Goal: Task Accomplishment & Management: Use online tool/utility

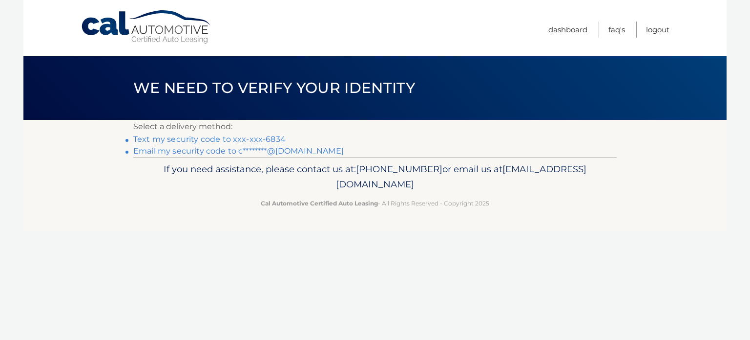
click at [266, 139] on link "Text my security code to xxx-xxx-6834" at bounding box center [209, 138] width 152 height 9
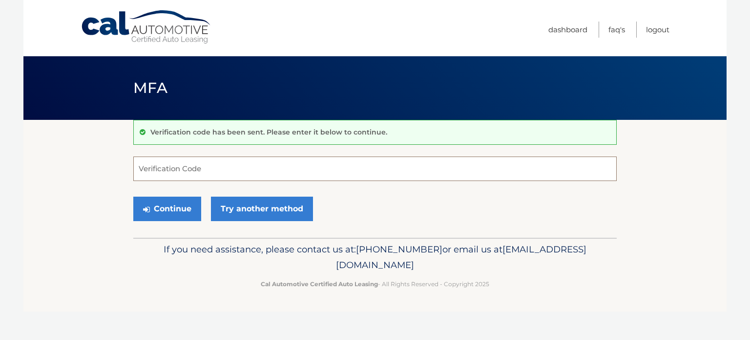
click at [256, 162] on input "Verification Code" at bounding box center [375, 168] width 484 height 24
type input "458439"
click at [133, 196] on button "Continue" at bounding box center [167, 208] width 68 height 24
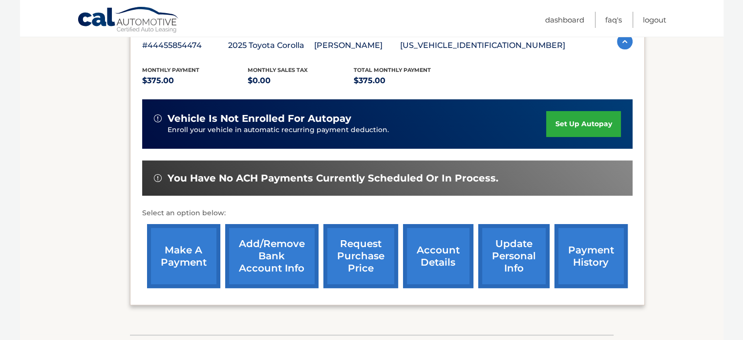
scroll to position [184, 0]
click at [175, 256] on link "make a payment" at bounding box center [183, 256] width 73 height 64
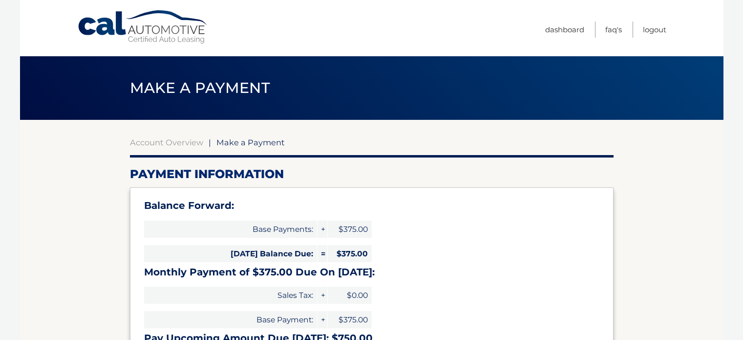
select select "YjM1NWFlYzgtYjY1ZC00ZjYwLTlhNGUtODBmMDkxYzY5YjJi"
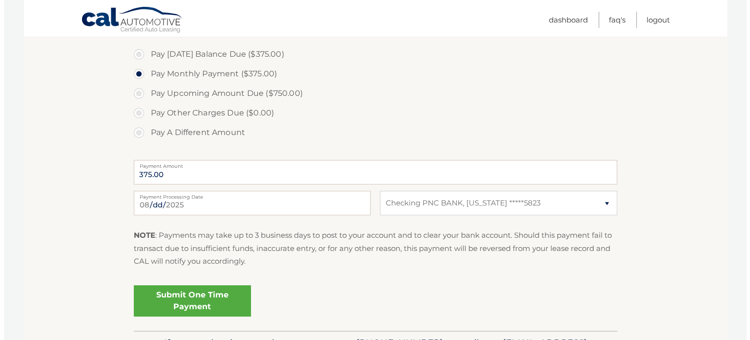
scroll to position [337, 0]
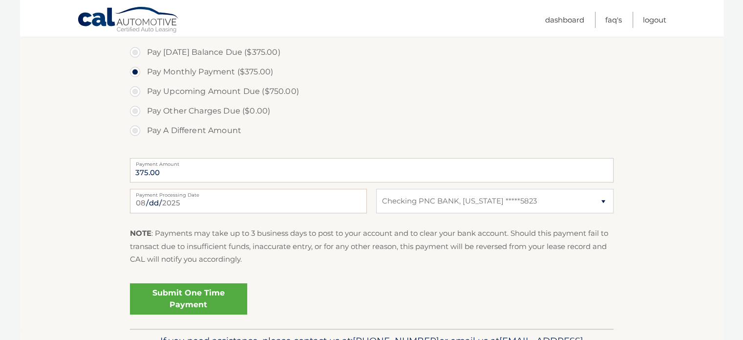
click at [192, 285] on link "Submit One Time Payment" at bounding box center [188, 298] width 117 height 31
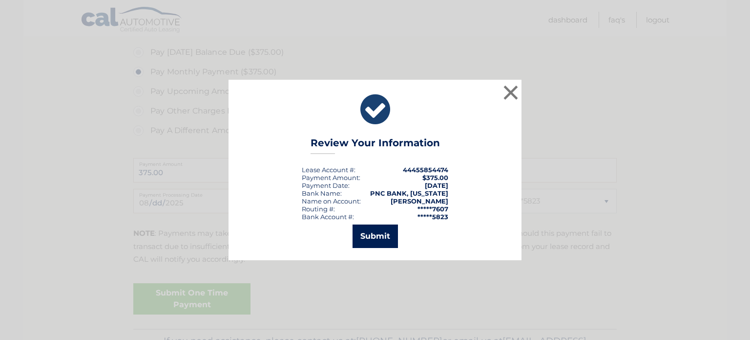
click at [391, 238] on button "Submit" at bounding box center [375, 235] width 45 height 23
